Goal: Check status: Verify the current state of an ongoing process or item

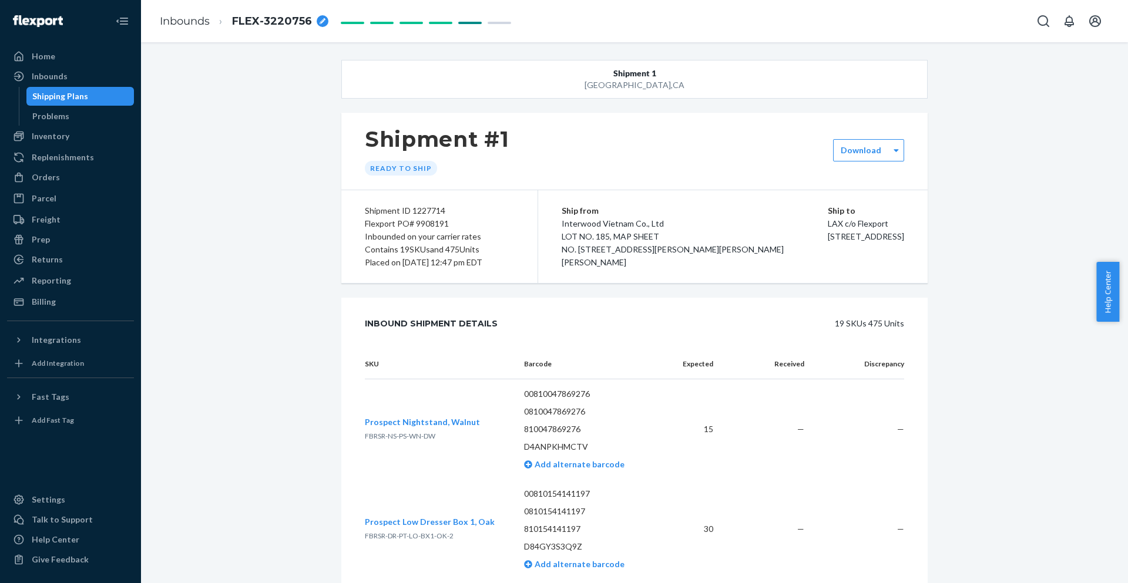
drag, startPoint x: 313, startPoint y: 216, endPoint x: 871, endPoint y: 258, distance: 559.6
click at [872, 258] on div "Ship from Interwood Vietnam Co., Ltd LOT NO. 185, MAP SHEET NO. [STREET_ADDRESS…" at bounding box center [732, 236] width 389 height 93
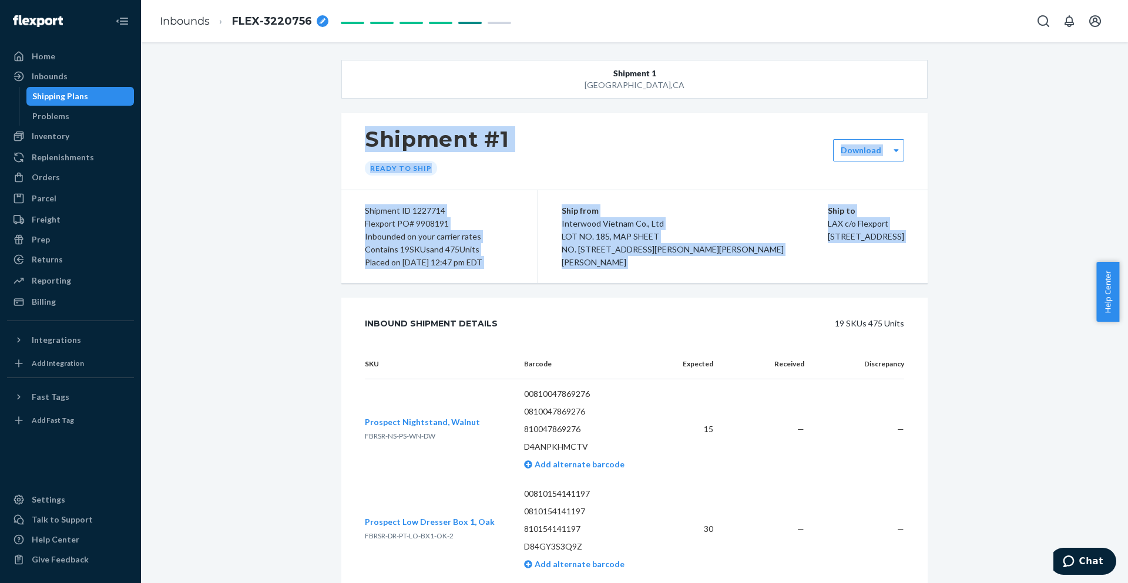
drag, startPoint x: 872, startPoint y: 258, endPoint x: 320, endPoint y: 134, distance: 565.8
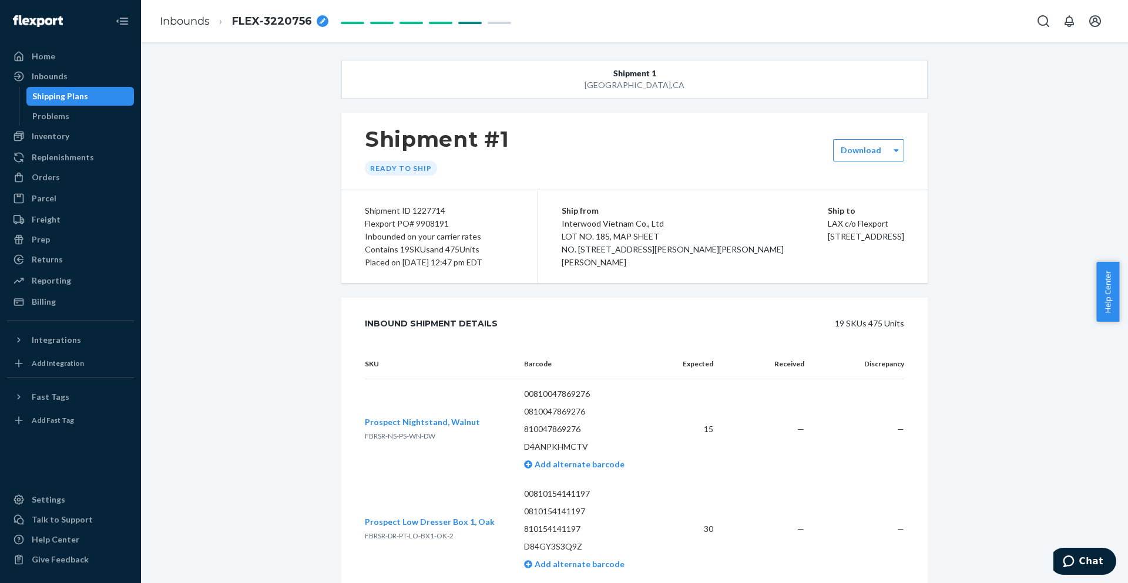
drag, startPoint x: 313, startPoint y: 141, endPoint x: 881, endPoint y: 270, distance: 582.3
click at [881, 270] on div "Ship from Interwood Vietnam Co., Ltd LOT NO. 185, MAP SHEET NO. [STREET_ADDRESS…" at bounding box center [732, 236] width 389 height 93
drag, startPoint x: 879, startPoint y: 265, endPoint x: 332, endPoint y: 141, distance: 560.7
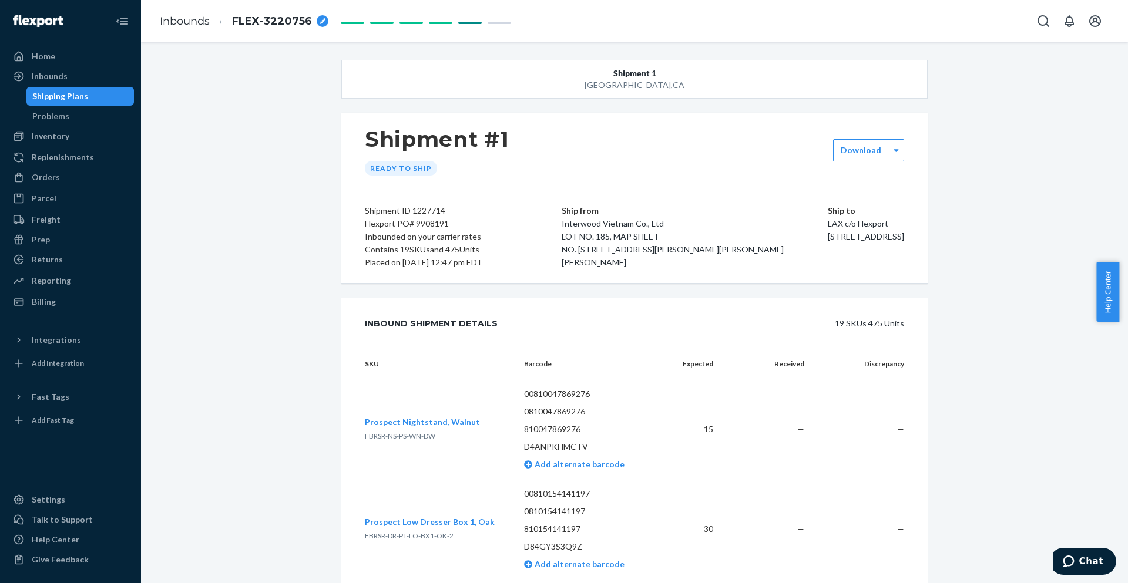
drag, startPoint x: 507, startPoint y: 119, endPoint x: 660, endPoint y: 166, distance: 159.4
click at [658, 167] on div "Shipment #1 Ready to ship" at bounding box center [634, 151] width 586 height 77
click at [587, 94] on button "Shipment 1 [GEOGRAPHIC_DATA] , [GEOGRAPHIC_DATA]" at bounding box center [634, 79] width 586 height 39
click at [595, 76] on button "Shipment 1 [GEOGRAPHIC_DATA] , [GEOGRAPHIC_DATA]" at bounding box center [634, 79] width 586 height 39
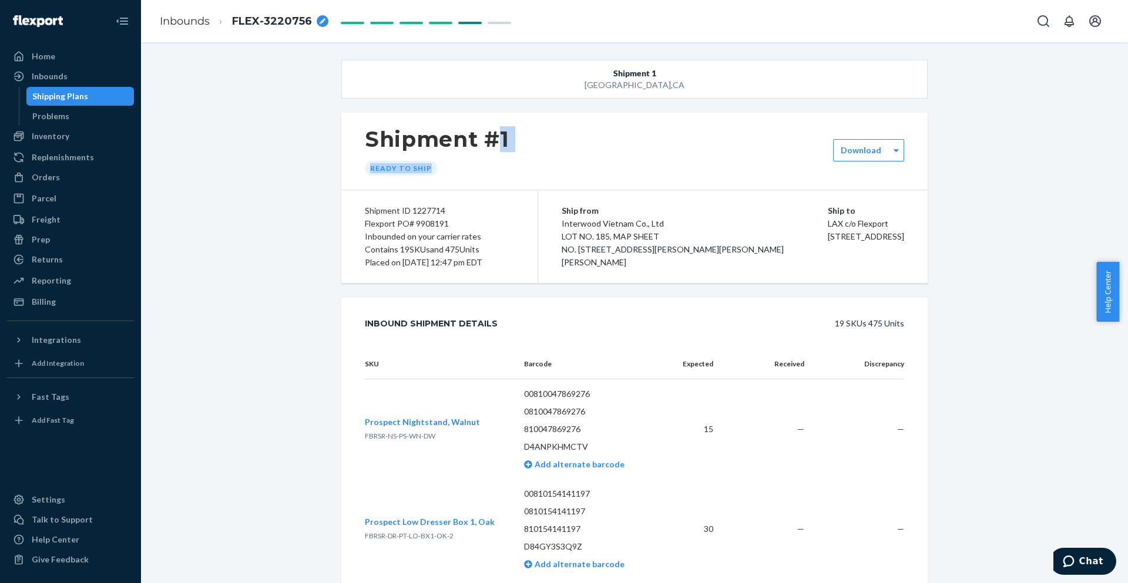
click at [600, 72] on button "Shipment 1 [GEOGRAPHIC_DATA] , [GEOGRAPHIC_DATA]" at bounding box center [634, 79] width 586 height 39
drag, startPoint x: 604, startPoint y: 68, endPoint x: 673, endPoint y: 89, distance: 72.3
click at [670, 88] on button "Shipment 1 [GEOGRAPHIC_DATA] , [GEOGRAPHIC_DATA]" at bounding box center [634, 79] width 586 height 39
click at [673, 89] on div "[GEOGRAPHIC_DATA] , [GEOGRAPHIC_DATA]" at bounding box center [635, 85] width 468 height 12
